Goal: Obtain resource: Obtain resource

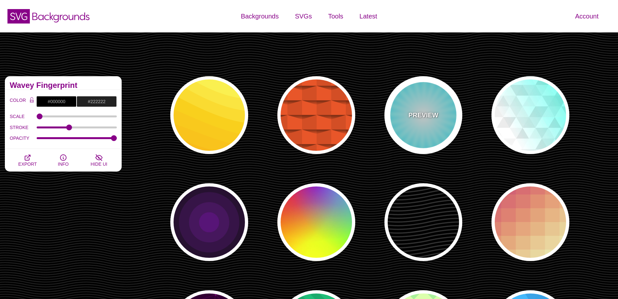
scroll to position [129, 0]
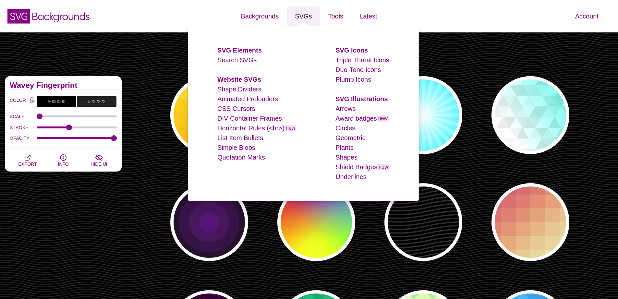
click at [305, 17] on link "SVGs" at bounding box center [303, 15] width 33 height 19
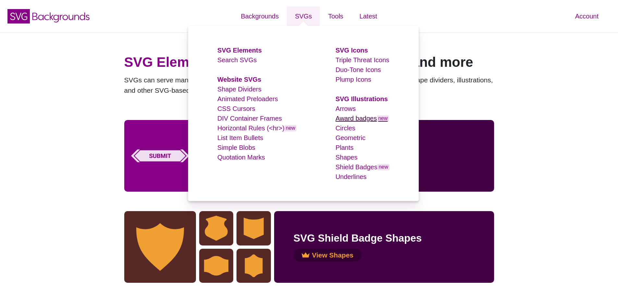
click at [359, 118] on link "Award badges new" at bounding box center [363, 118] width 54 height 7
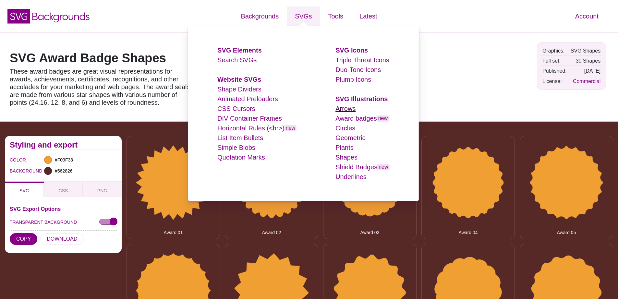
click at [351, 109] on link "Arrows" at bounding box center [346, 108] width 20 height 7
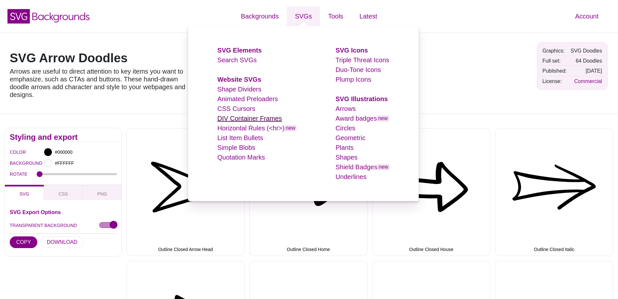
click at [250, 118] on link "DIV Container Frames" at bounding box center [249, 118] width 65 height 7
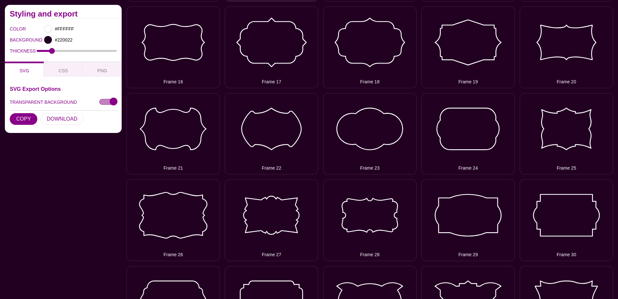
scroll to position [562, 0]
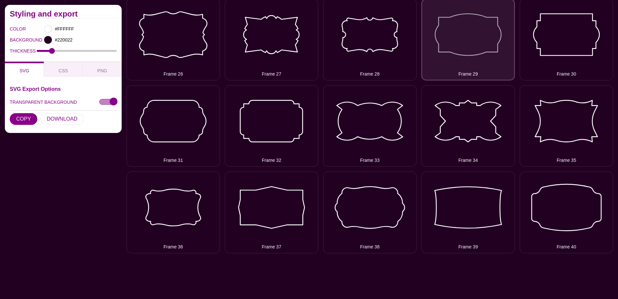
click at [460, 57] on button "Frame 29" at bounding box center [468, 40] width 93 height 82
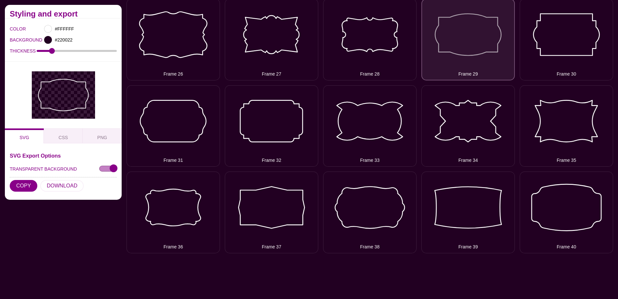
scroll to position [502, 0]
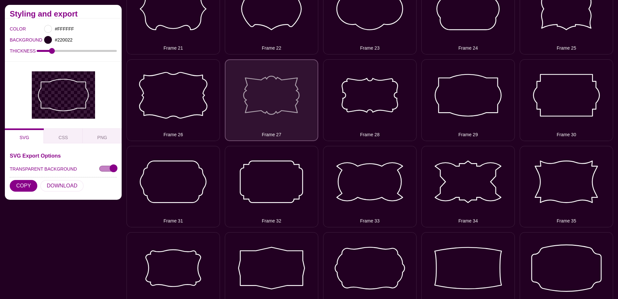
click at [262, 103] on button "Frame 27" at bounding box center [271, 100] width 93 height 82
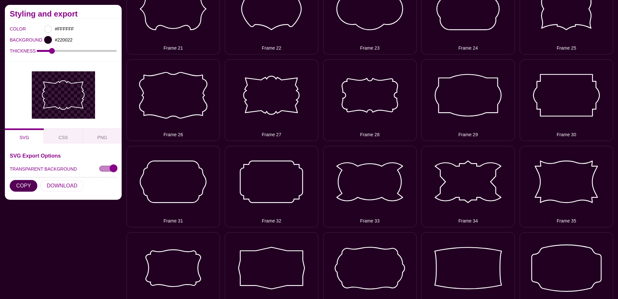
click at [25, 186] on button "COPY" at bounding box center [24, 186] width 28 height 12
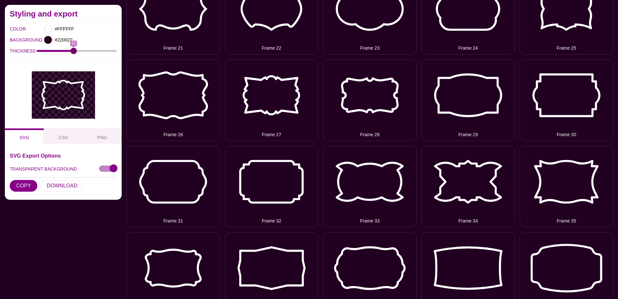
drag, startPoint x: 53, startPoint y: 50, endPoint x: 74, endPoint y: 52, distance: 21.9
type input "12"
click at [74, 52] on input "THICKNESS" at bounding box center [77, 51] width 81 height 3
click at [31, 185] on button "COPY" at bounding box center [24, 186] width 28 height 12
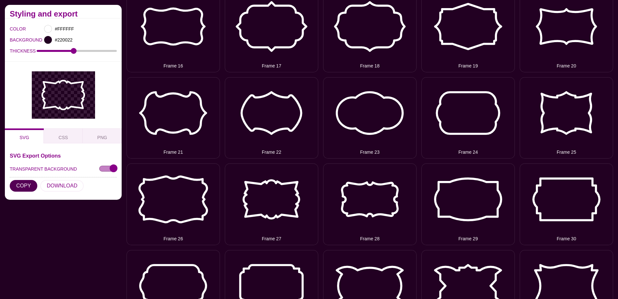
scroll to position [318, 0]
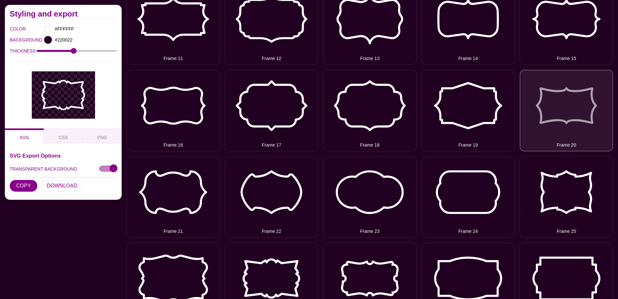
click at [532, 102] on button "Frame 20" at bounding box center [566, 111] width 93 height 82
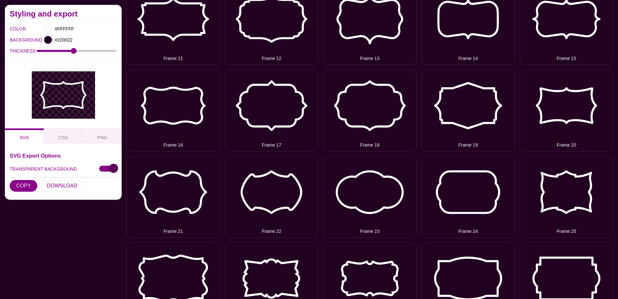
click at [108, 167] on input "TRANSPARENT BACKGROUND" at bounding box center [108, 169] width 18 height 7
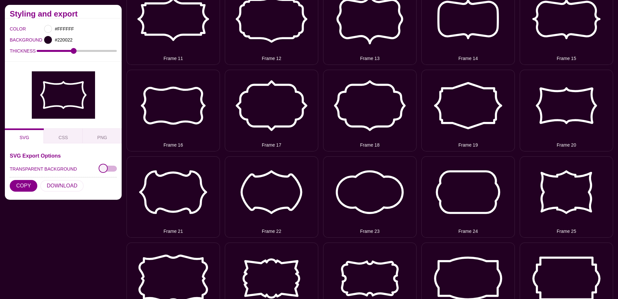
click at [108, 167] on input "TRANSPARENT BACKGROUND" at bounding box center [108, 169] width 18 height 7
checkbox input "true"
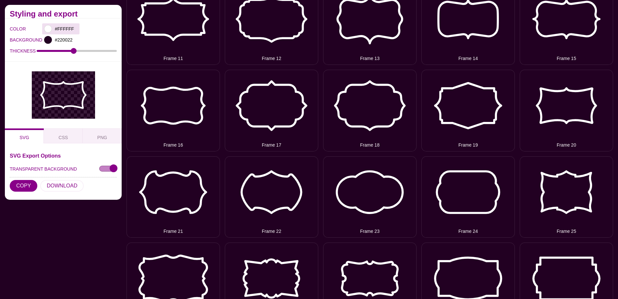
click at [48, 28] on div at bounding box center [48, 29] width 8 height 8
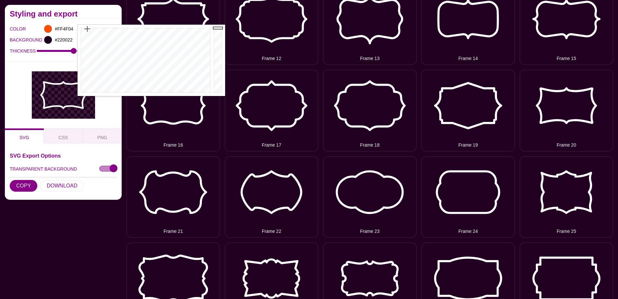
type input "#FF4E03"
drag, startPoint x: 105, startPoint y: 43, endPoint x: 87, endPoint y: 29, distance: 23.0
click at [87, 29] on div at bounding box center [145, 60] width 135 height 71
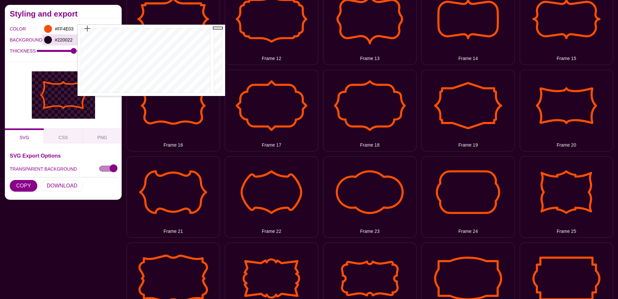
click at [49, 38] on div at bounding box center [48, 40] width 8 height 8
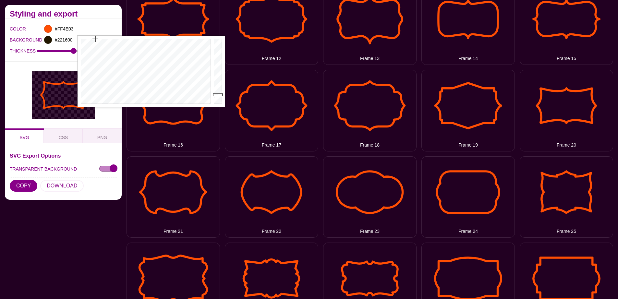
drag, startPoint x: 124, startPoint y: 51, endPoint x: 95, endPoint y: 36, distance: 32.4
click at [95, 36] on div at bounding box center [145, 71] width 135 height 71
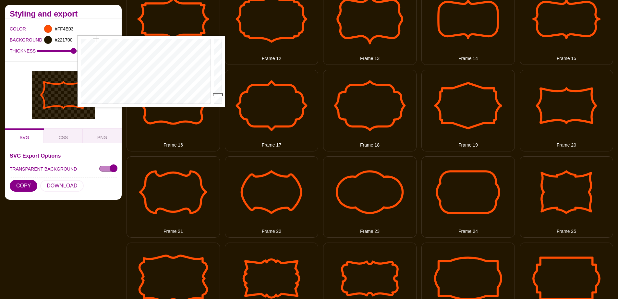
type input "#221600"
drag, startPoint x: 102, startPoint y: 49, endPoint x: 95, endPoint y: 34, distance: 17.0
click at [95, 36] on div at bounding box center [145, 71] width 135 height 71
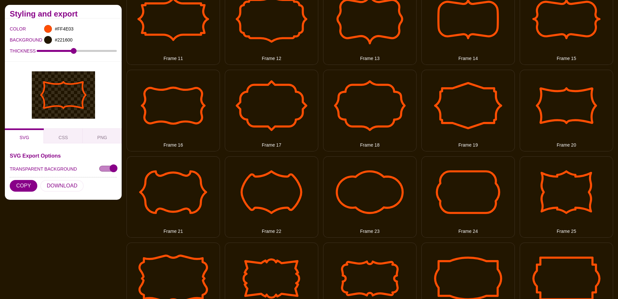
click at [57, 61] on div "COLOR #FF4E03 BACKGROUND #221600 THICKNESS 12" at bounding box center [63, 40] width 117 height 43
drag, startPoint x: 23, startPoint y: 185, endPoint x: 66, endPoint y: 180, distance: 42.9
click at [23, 185] on button "COPY" at bounding box center [24, 186] width 28 height 12
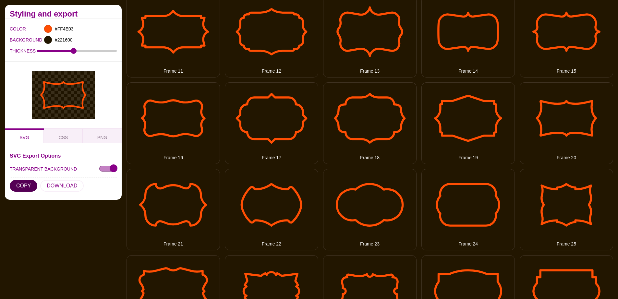
scroll to position [0, 0]
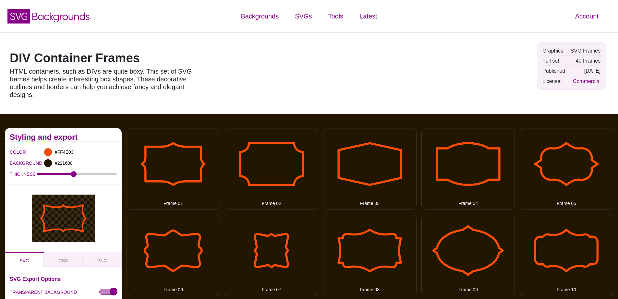
click at [457, 49] on div at bounding box center [401, 72] width 264 height 71
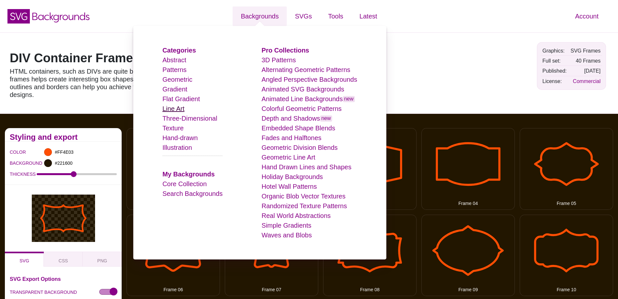
click at [178, 109] on link "Line Art" at bounding box center [174, 108] width 22 height 7
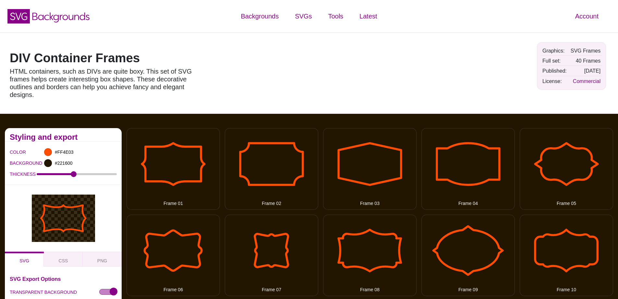
click at [440, 79] on div at bounding box center [401, 72] width 264 height 71
